Goal: Information Seeking & Learning: Learn about a topic

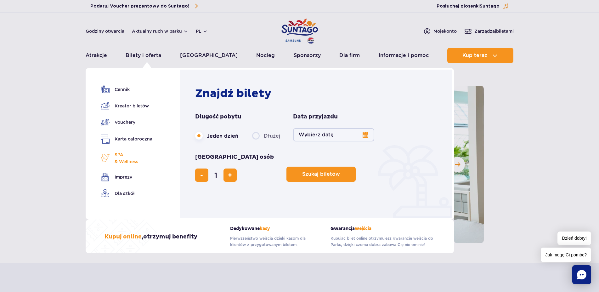
click at [130, 158] on span "SPA & Wellness" at bounding box center [127, 158] width 24 height 14
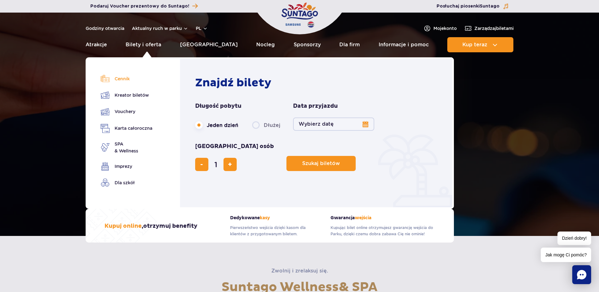
click at [119, 75] on link "Cennik" at bounding box center [127, 78] width 52 height 9
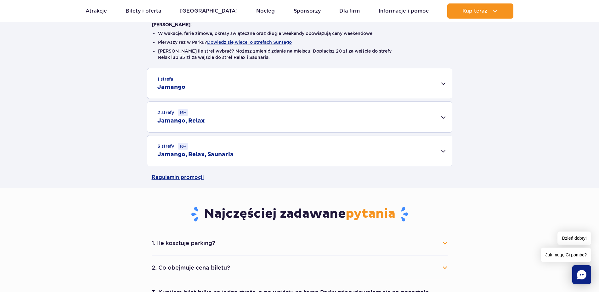
scroll to position [129, 0]
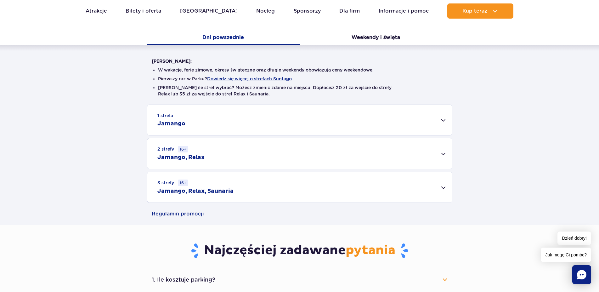
click at [443, 189] on div "3 strefy 16+ Jamango, Relax, Saunaria" at bounding box center [299, 187] width 305 height 31
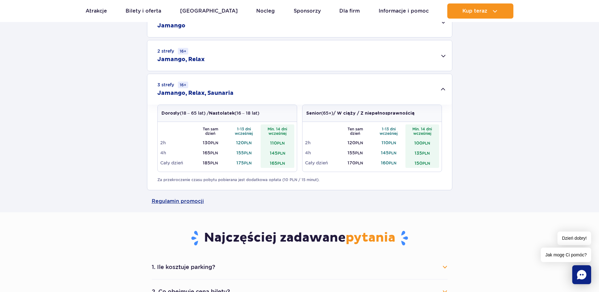
scroll to position [225, 0]
